Goal: Information Seeking & Learning: Learn about a topic

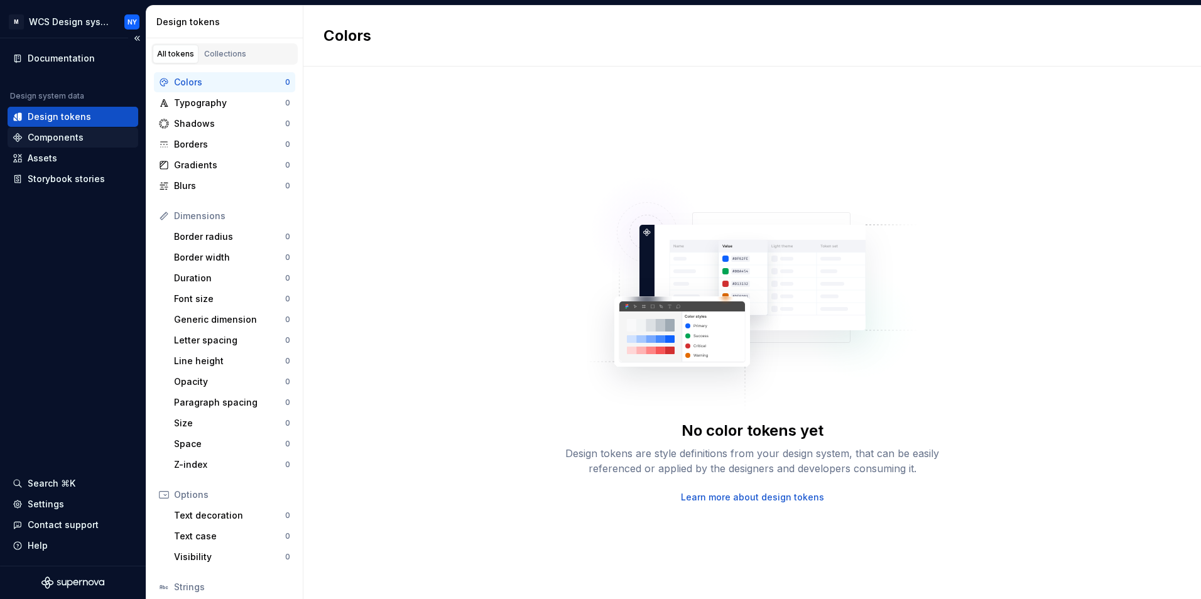
click at [41, 133] on div "Components" at bounding box center [56, 137] width 56 height 13
